Goal: Transaction & Acquisition: Purchase product/service

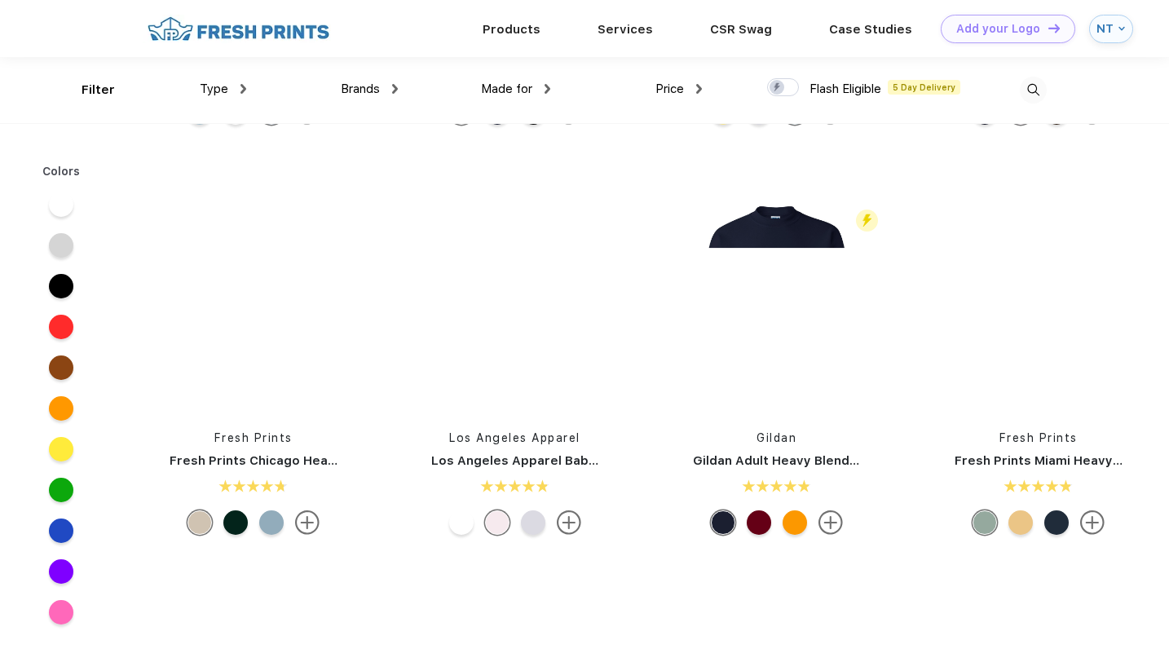
scroll to position [954, 0]
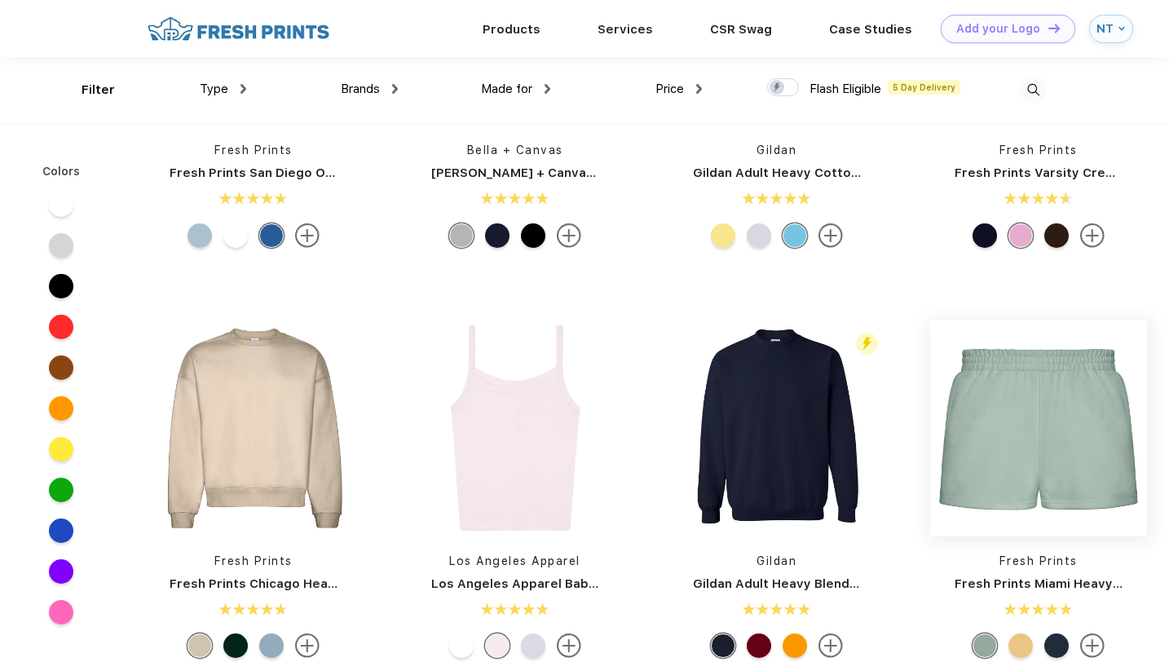
click at [1036, 409] on img at bounding box center [1038, 428] width 217 height 217
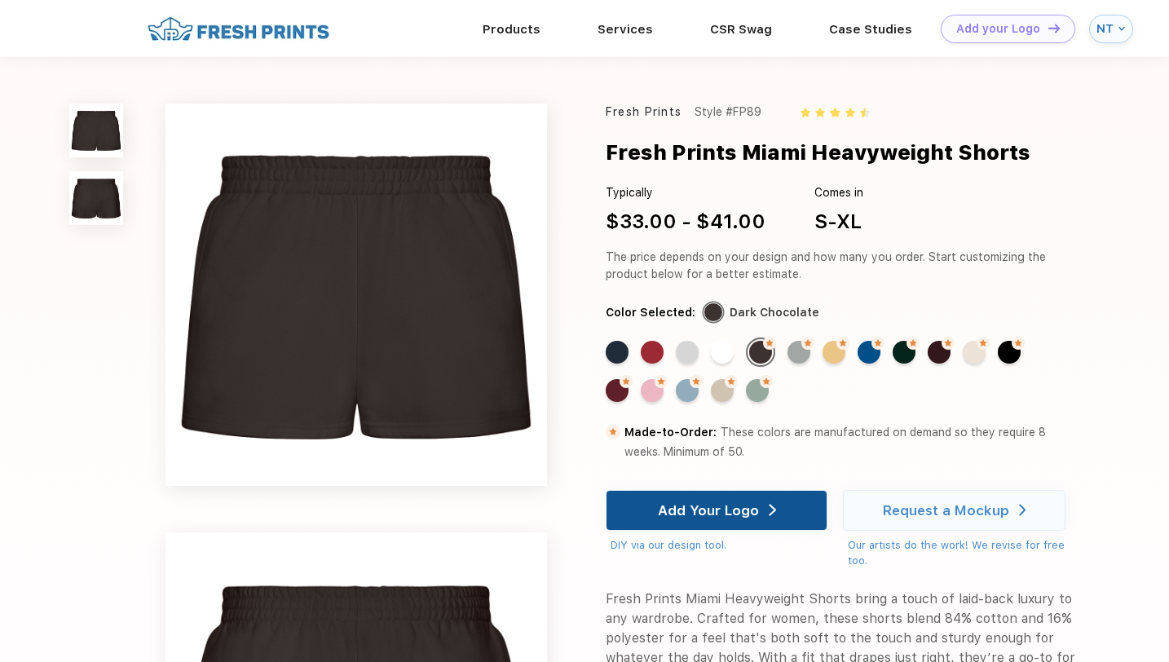
click at [717, 515] on div "Add Your Logo" at bounding box center [708, 510] width 101 height 16
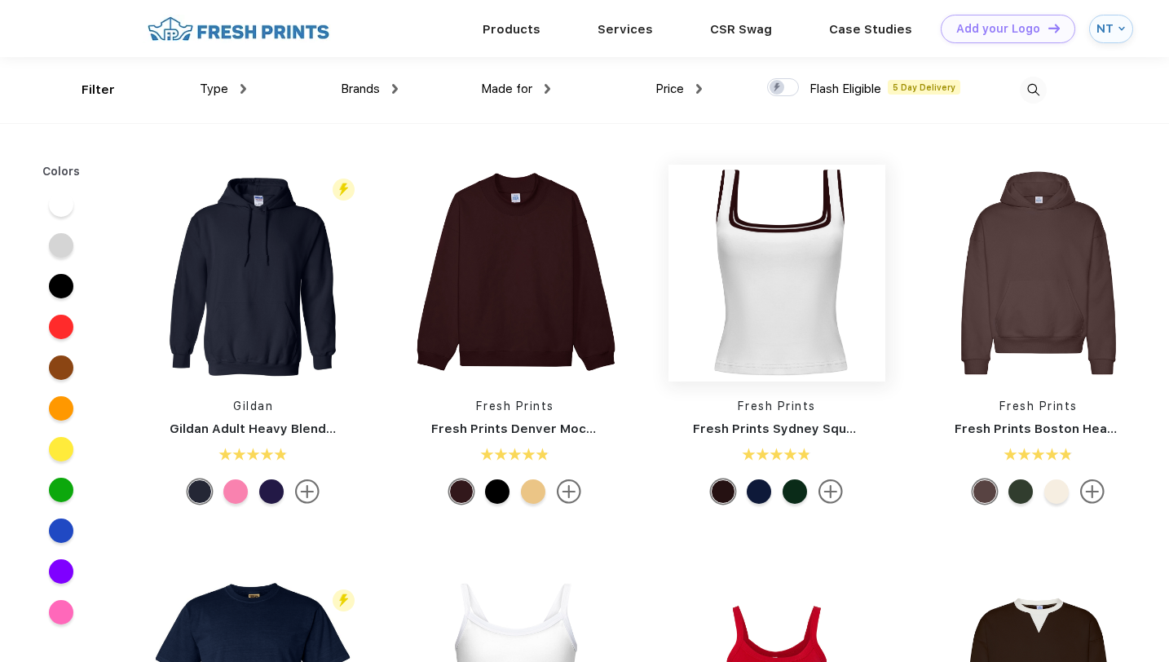
click at [790, 301] on img at bounding box center [776, 273] width 217 height 217
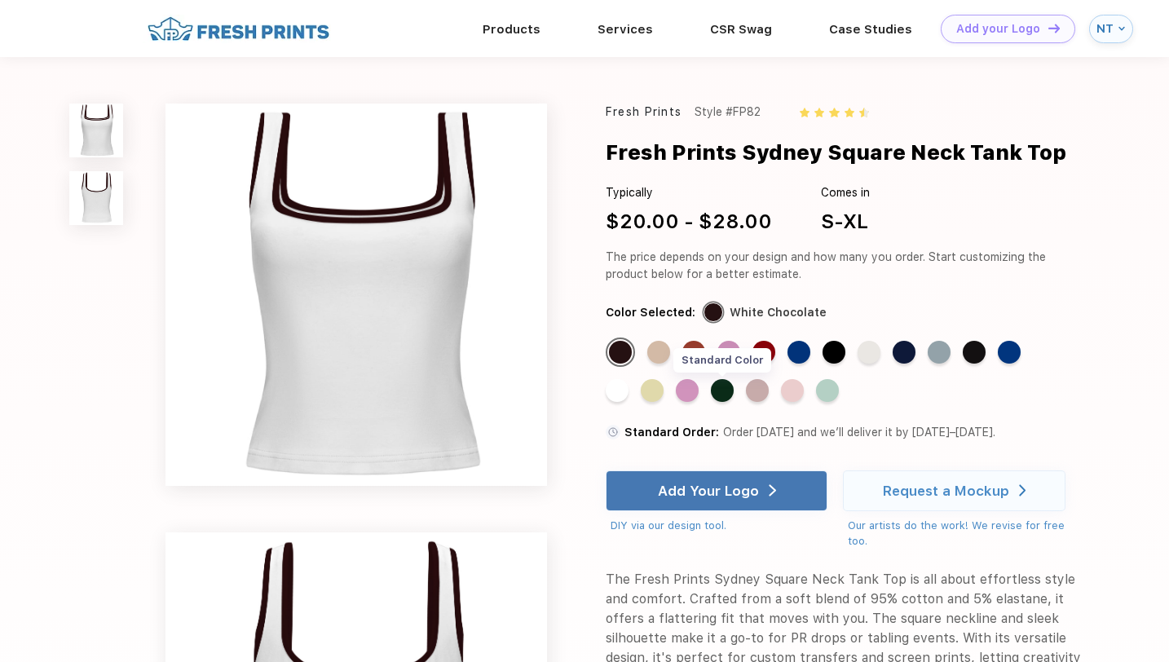
click at [729, 391] on div "Standard Color" at bounding box center [722, 390] width 23 height 23
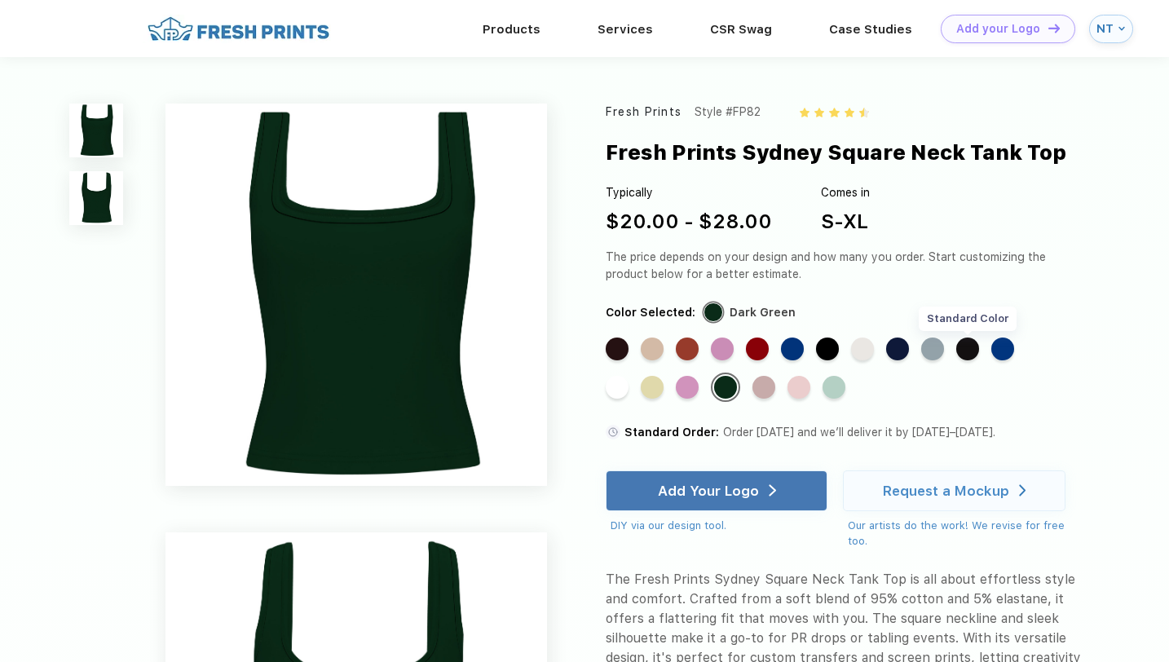
click at [968, 351] on div "Standard Color" at bounding box center [967, 348] width 23 height 23
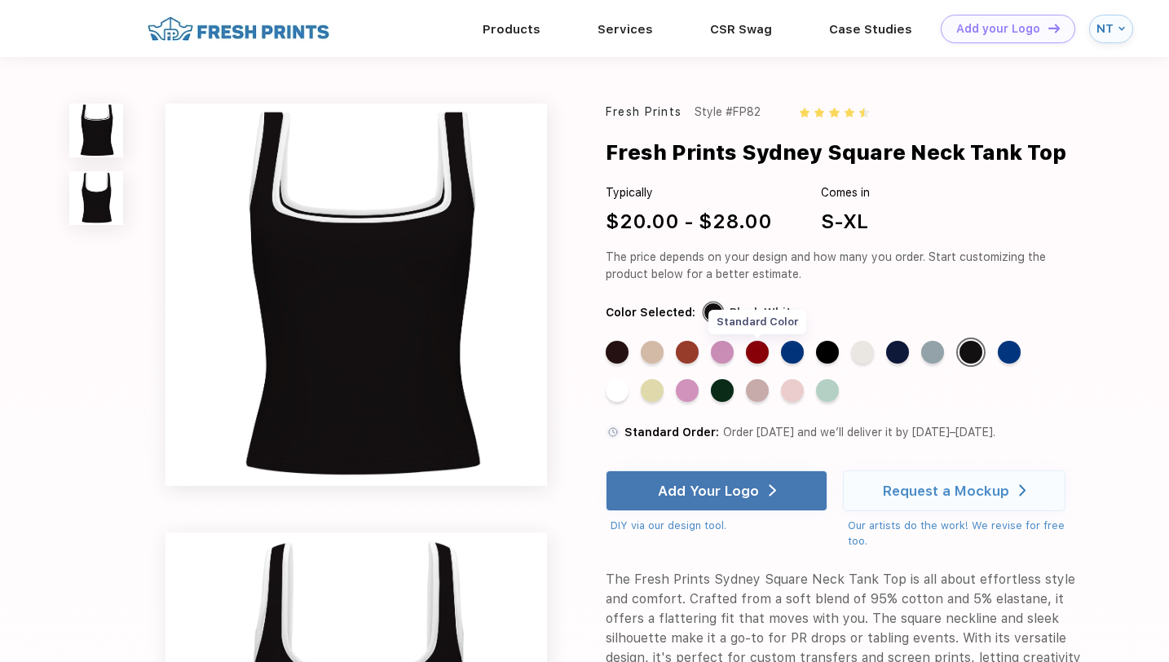
click at [765, 355] on div "Standard Color" at bounding box center [757, 352] width 23 height 23
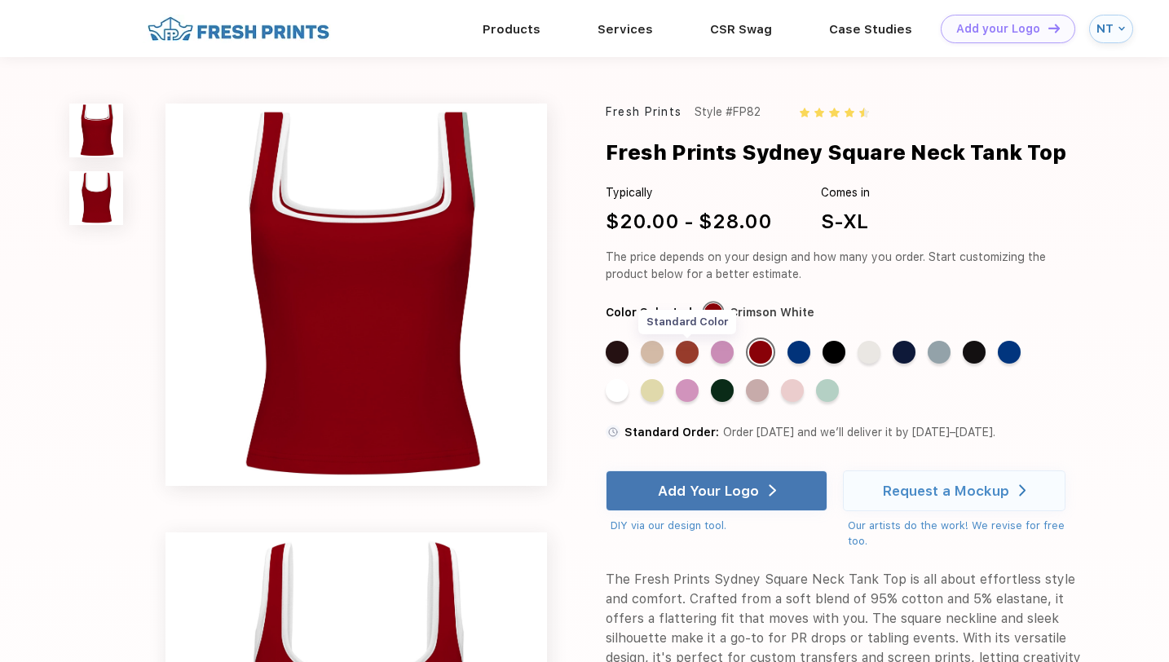
click at [693, 352] on div "Standard Color" at bounding box center [687, 352] width 23 height 23
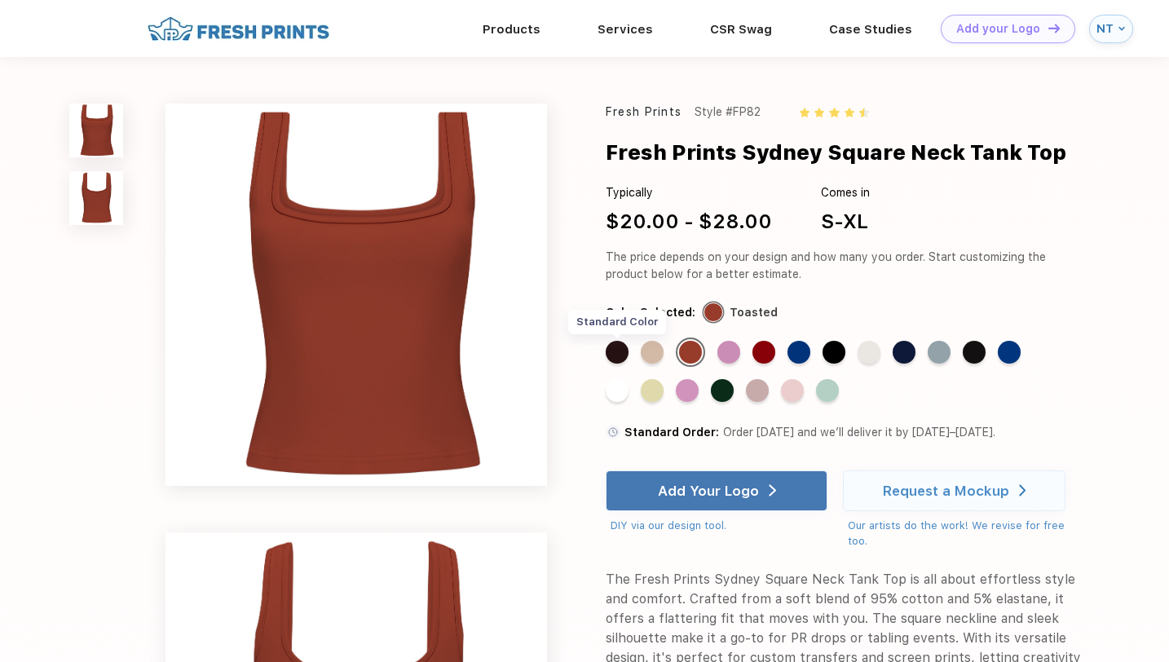
click at [619, 346] on div "Standard Color" at bounding box center [617, 352] width 23 height 23
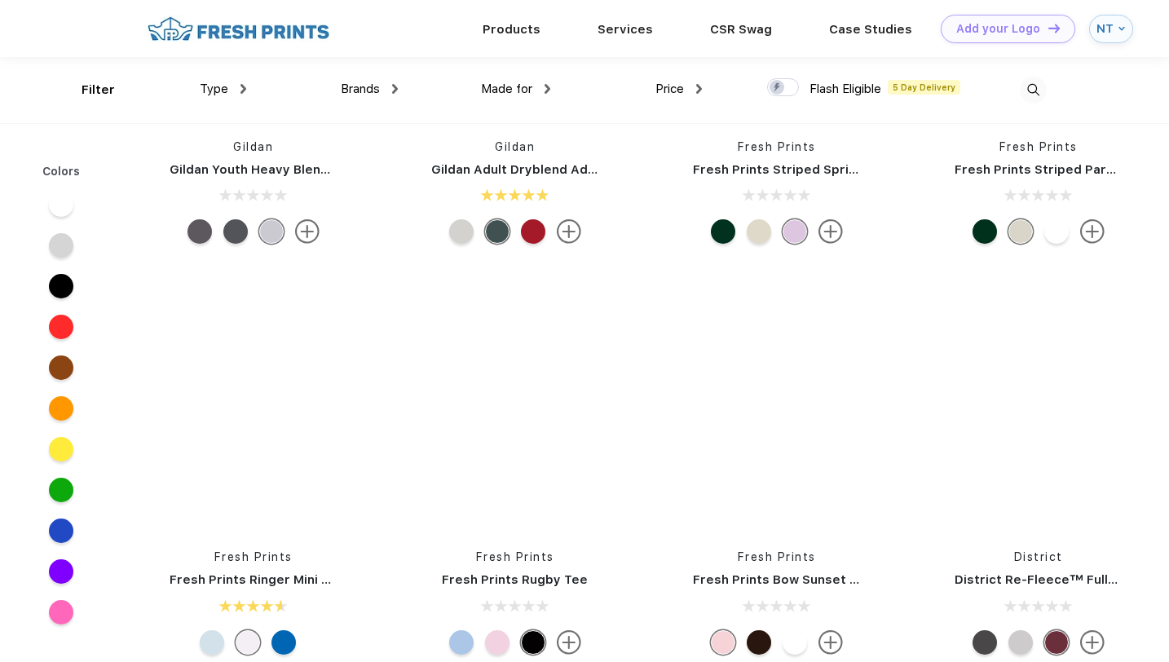
scroll to position [14341, 0]
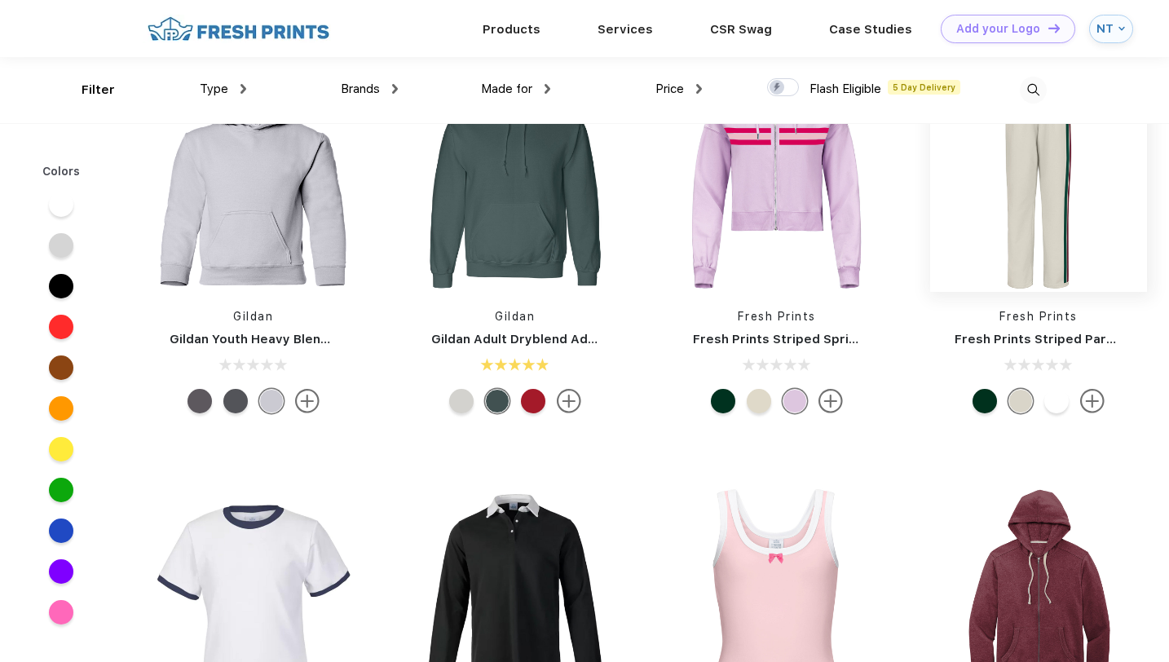
click at [1054, 240] on img at bounding box center [1038, 183] width 217 height 217
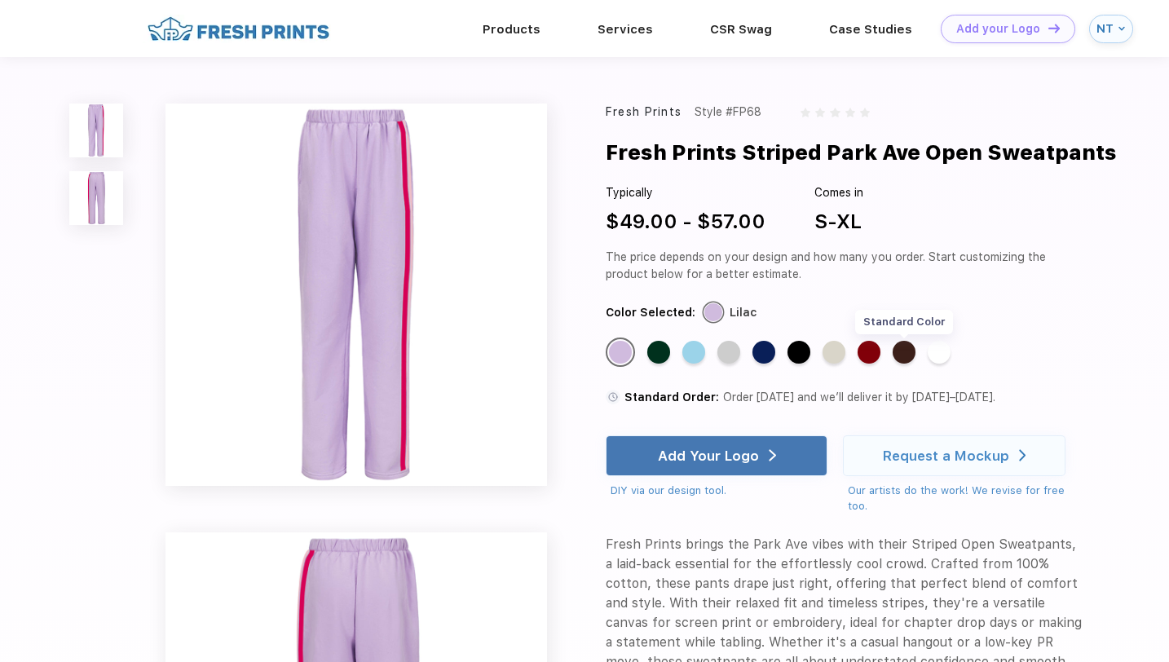
click at [904, 355] on div "Standard Color" at bounding box center [904, 352] width 23 height 23
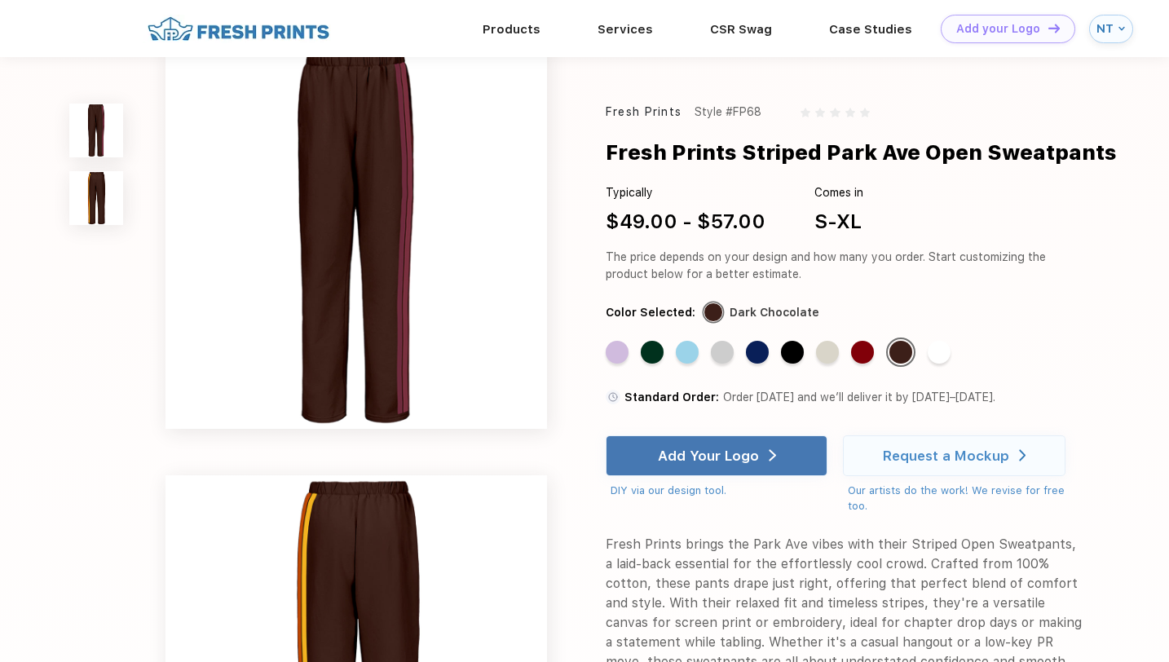
scroll to position [261, 0]
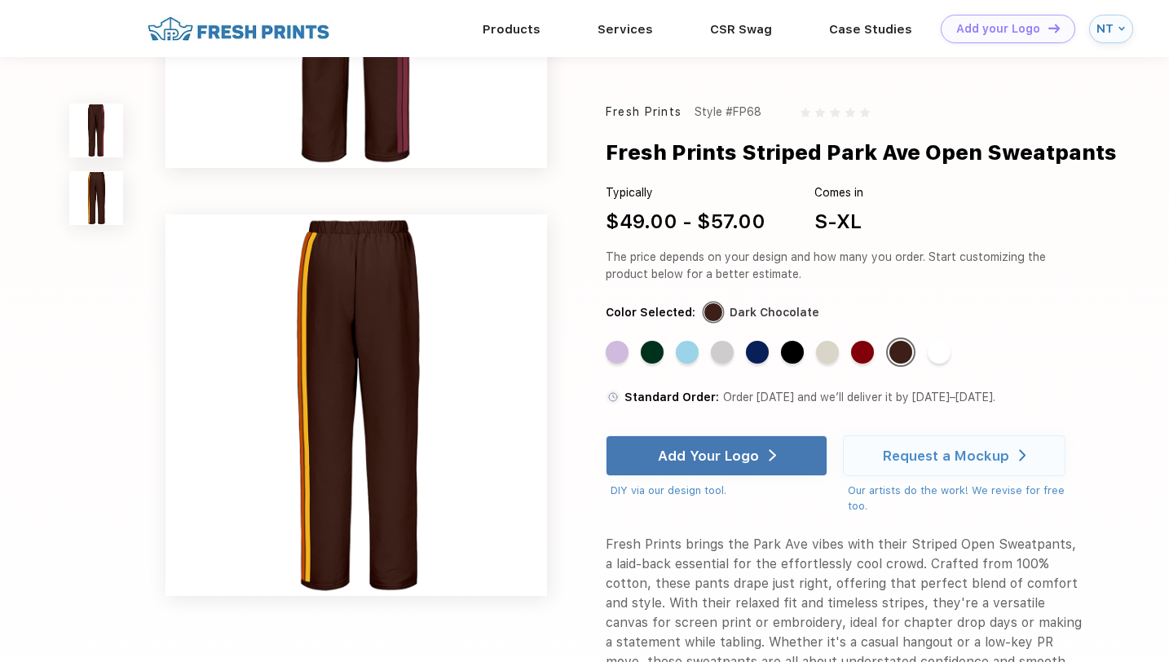
click at [391, 423] on img at bounding box center [355, 404] width 381 height 381
click at [678, 461] on div "Add Your Logo" at bounding box center [708, 456] width 101 height 16
